Goal: Answer question/provide support

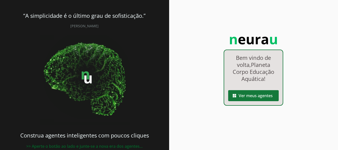
click at [256, 95] on span at bounding box center [253, 96] width 51 height 12
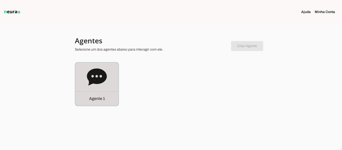
click at [88, 81] on icon at bounding box center [97, 77] width 20 height 20
